Goal: Navigation & Orientation: Find specific page/section

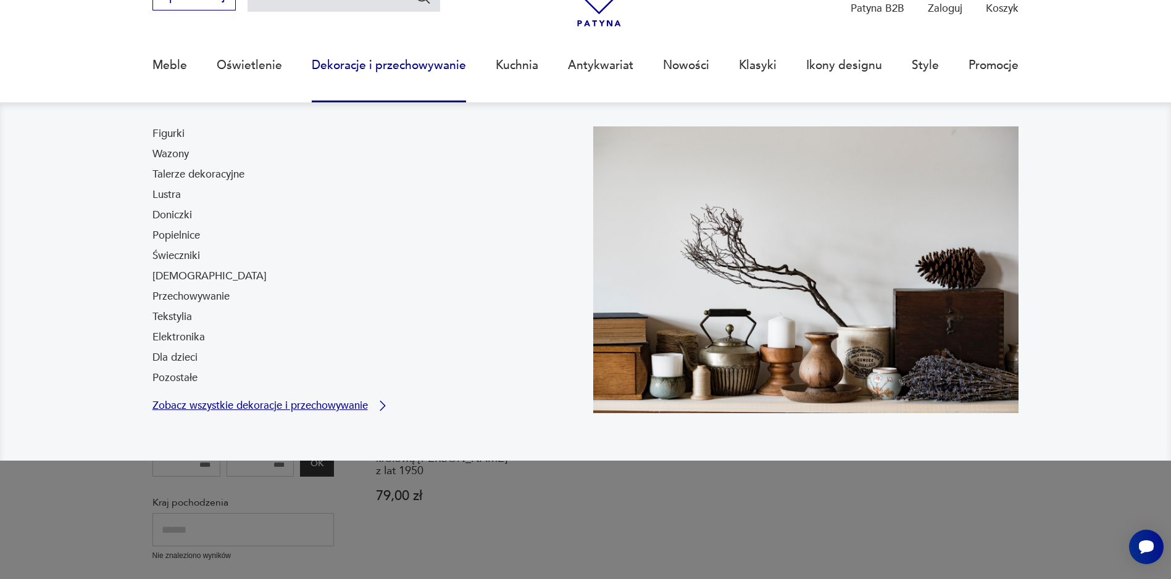
click at [312, 406] on p "Zobacz wszystkie dekoracje i przechowywanie" at bounding box center [259, 406] width 215 height 10
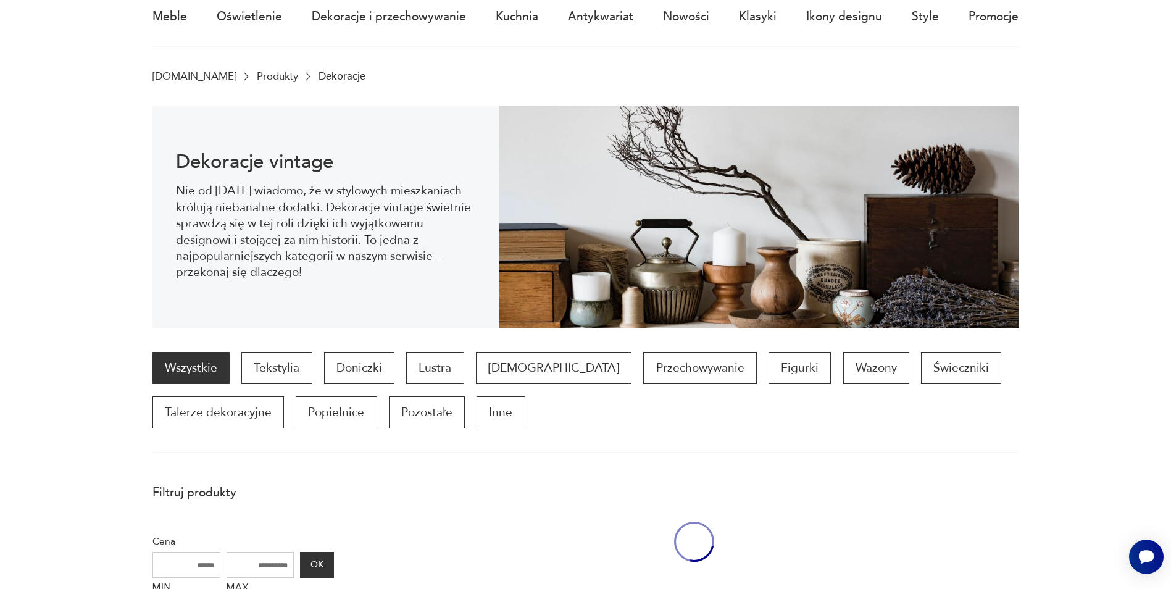
scroll to position [120, 0]
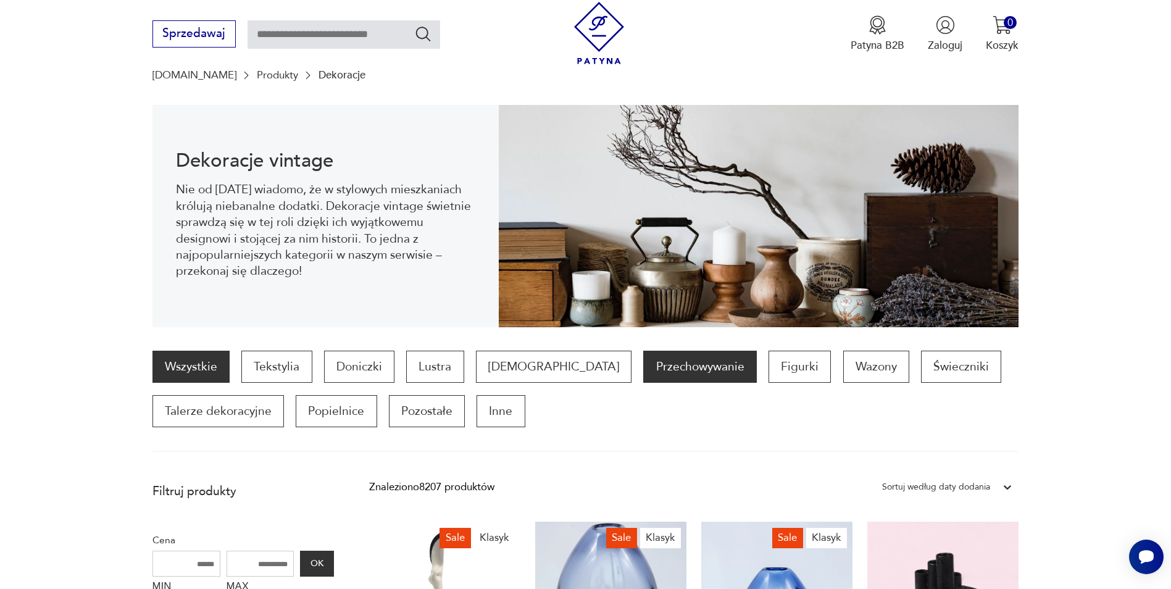
click at [643, 375] on p "Przechowywanie" at bounding box center [699, 367] width 113 height 32
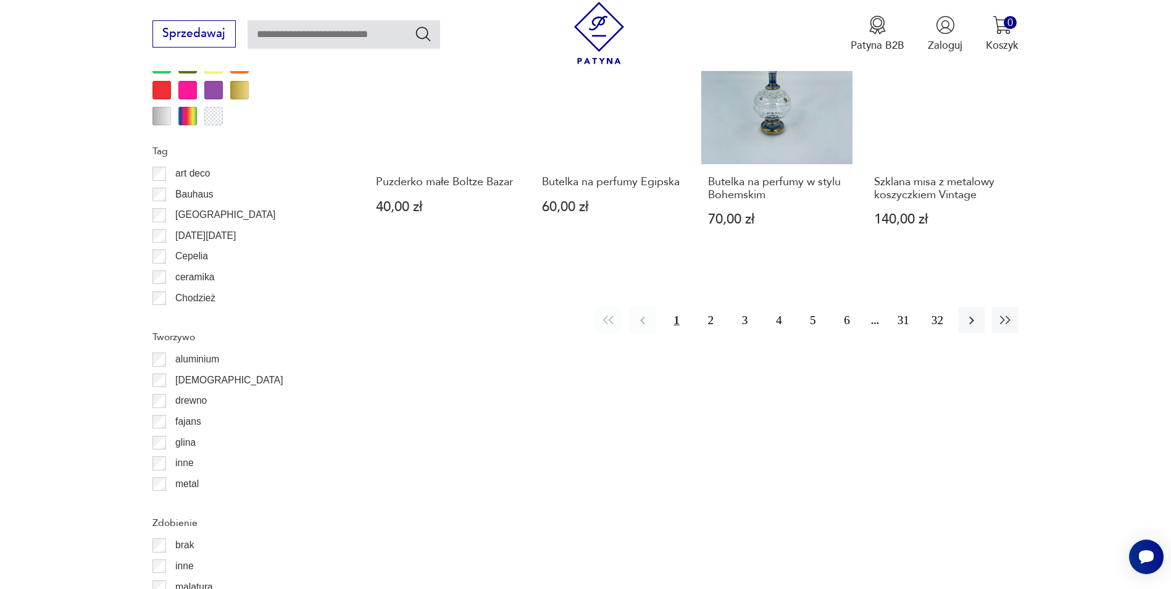
scroll to position [1521, 0]
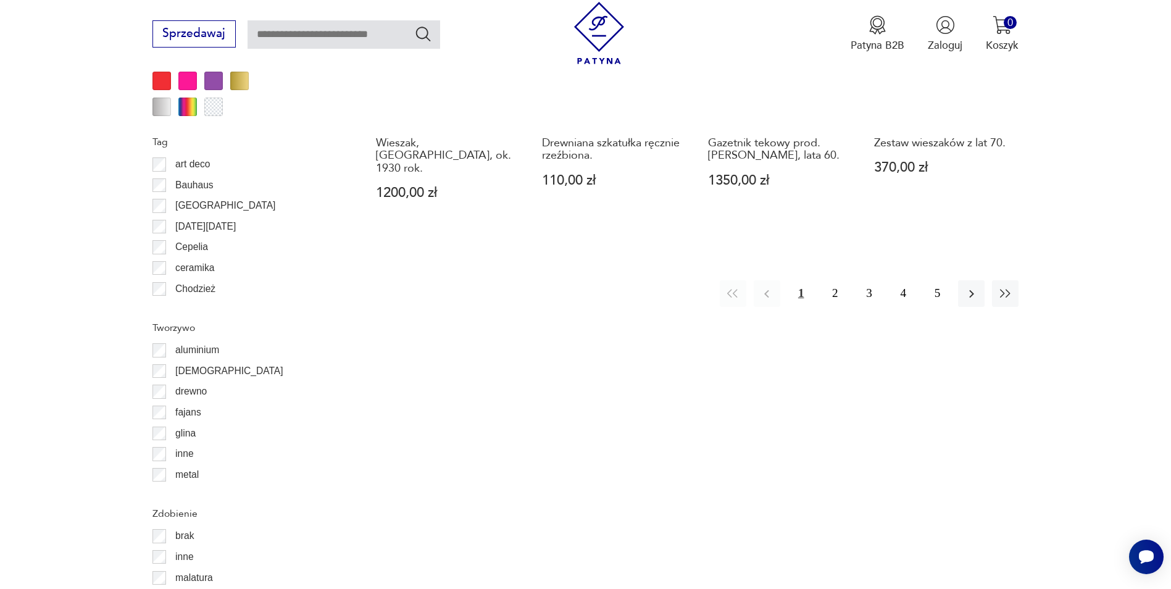
scroll to position [1521, 0]
